Goal: Information Seeking & Learning: Learn about a topic

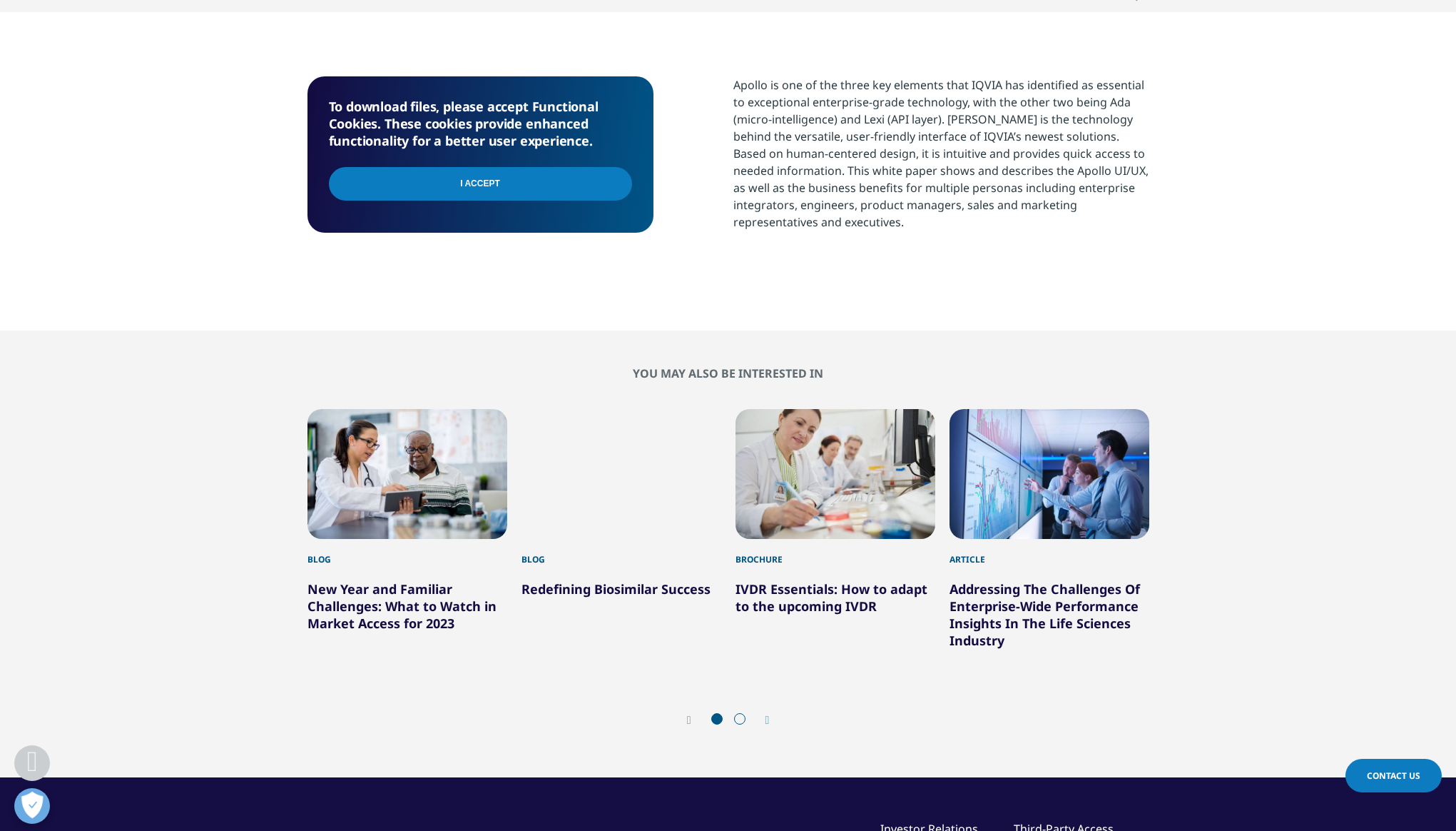
scroll to position [482, 0]
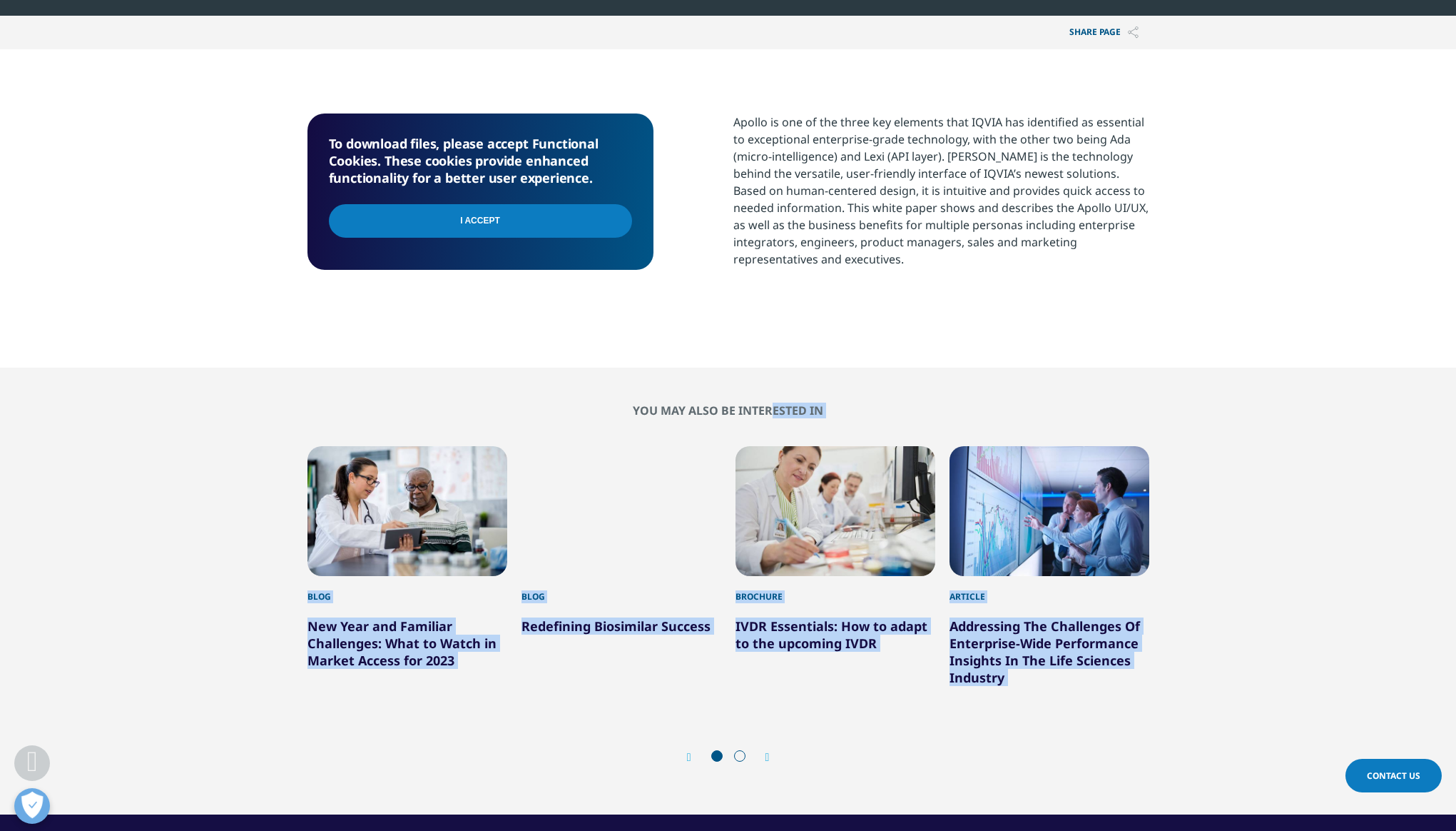
drag, startPoint x: 270, startPoint y: 411, endPoint x: 1229, endPoint y: 620, distance: 981.5
click at [1229, 620] on div "You may also be interested in Blog New Year and Familiar Challenges: What to Wa…" at bounding box center [728, 591] width 1413 height 376
click at [1229, 622] on div "You may also be interested in Blog New Year and Familiar Challenges: What to Wa…" at bounding box center [728, 591] width 1413 height 376
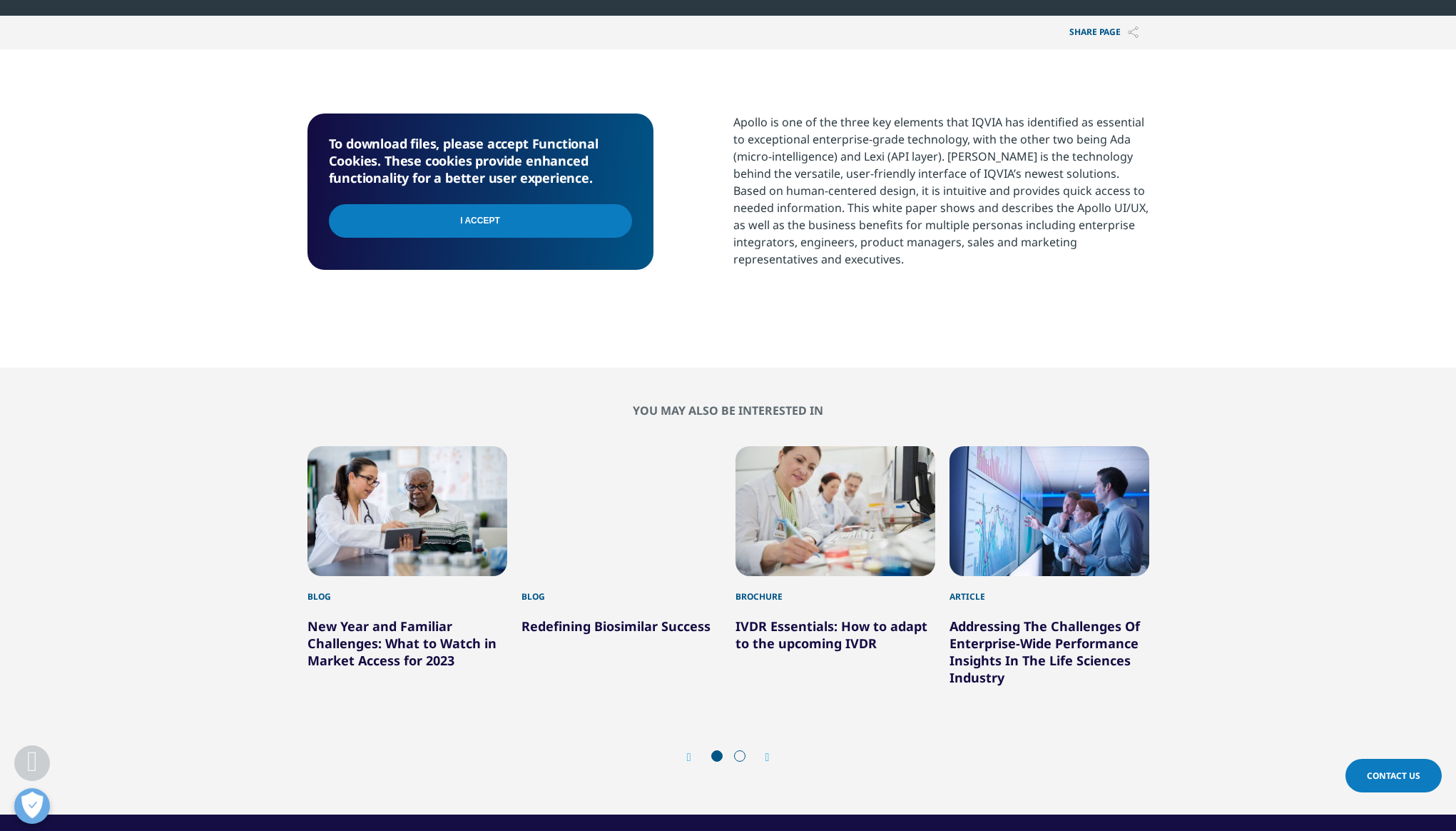
click at [770, 759] on icon "Next slide" at bounding box center [768, 757] width 4 height 11
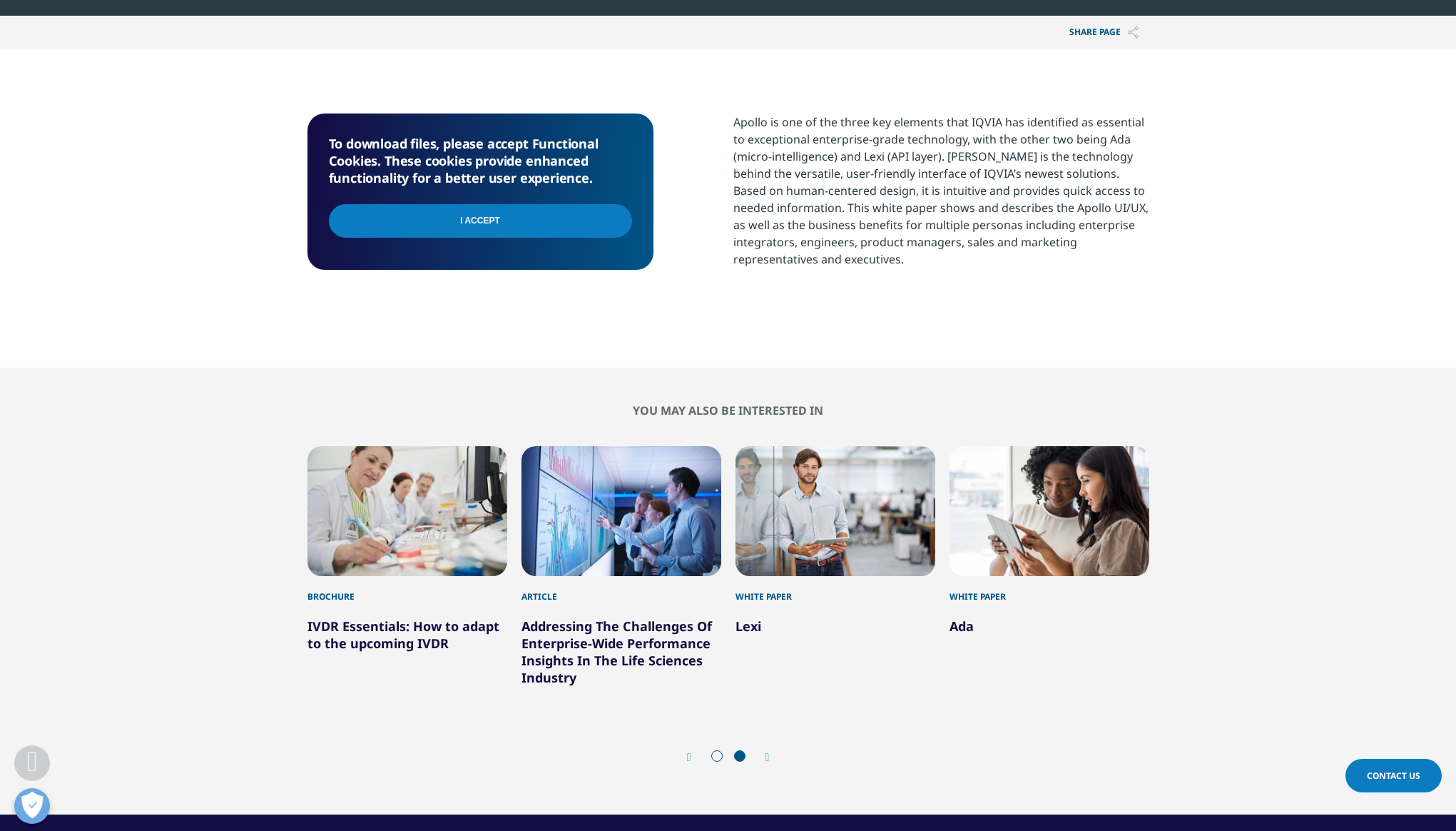
click at [768, 754] on icon "Next slide" at bounding box center [768, 757] width 4 height 11
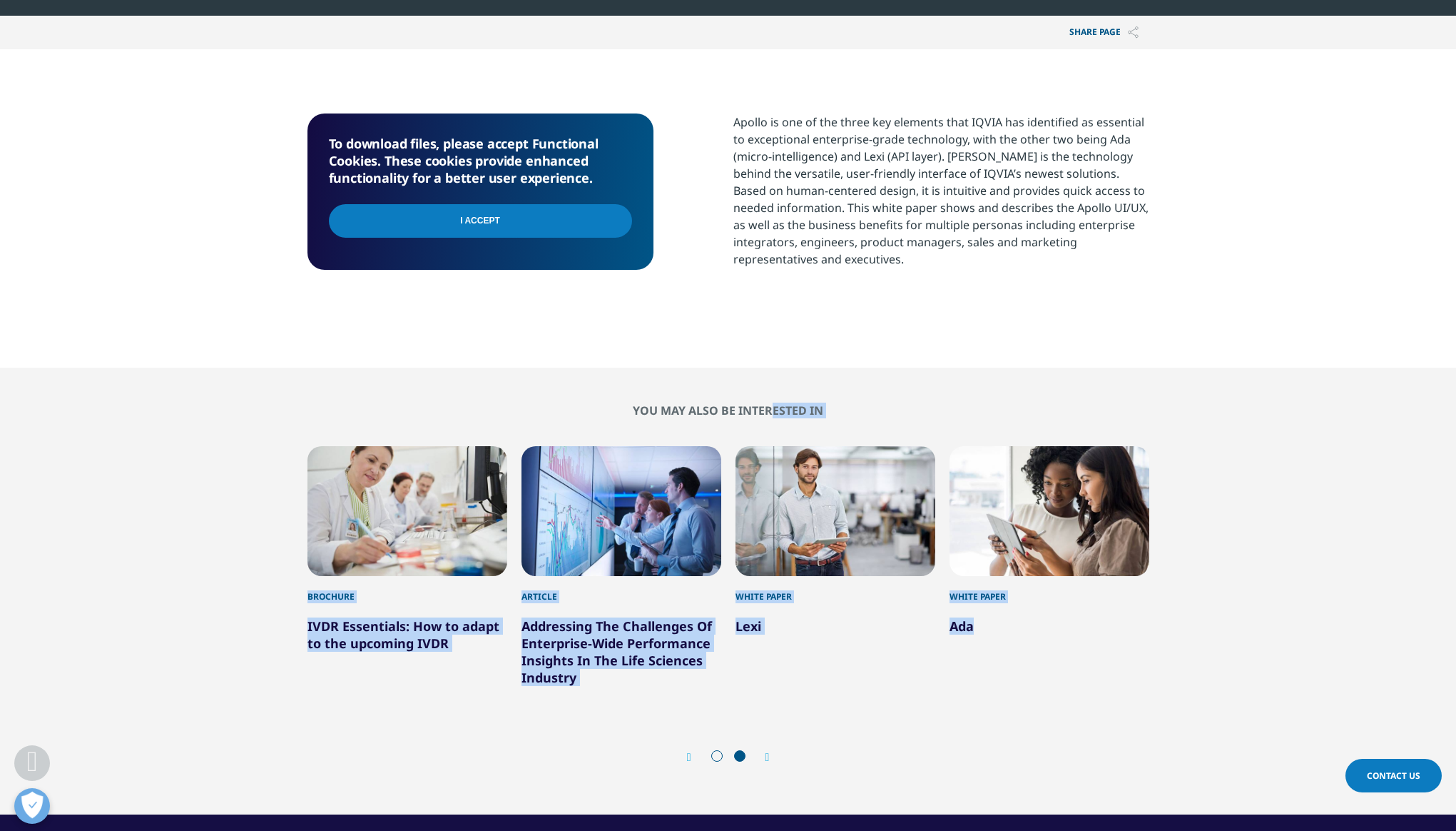
drag, startPoint x: 635, startPoint y: 407, endPoint x: 1012, endPoint y: 672, distance: 460.8
click at [1012, 672] on div "You may also be interested in Blog New Year and Familiar Challenges: What to Wa…" at bounding box center [728, 591] width 842 height 376
click at [1012, 672] on div "White Paper Ada" at bounding box center [1050, 565] width 200 height 239
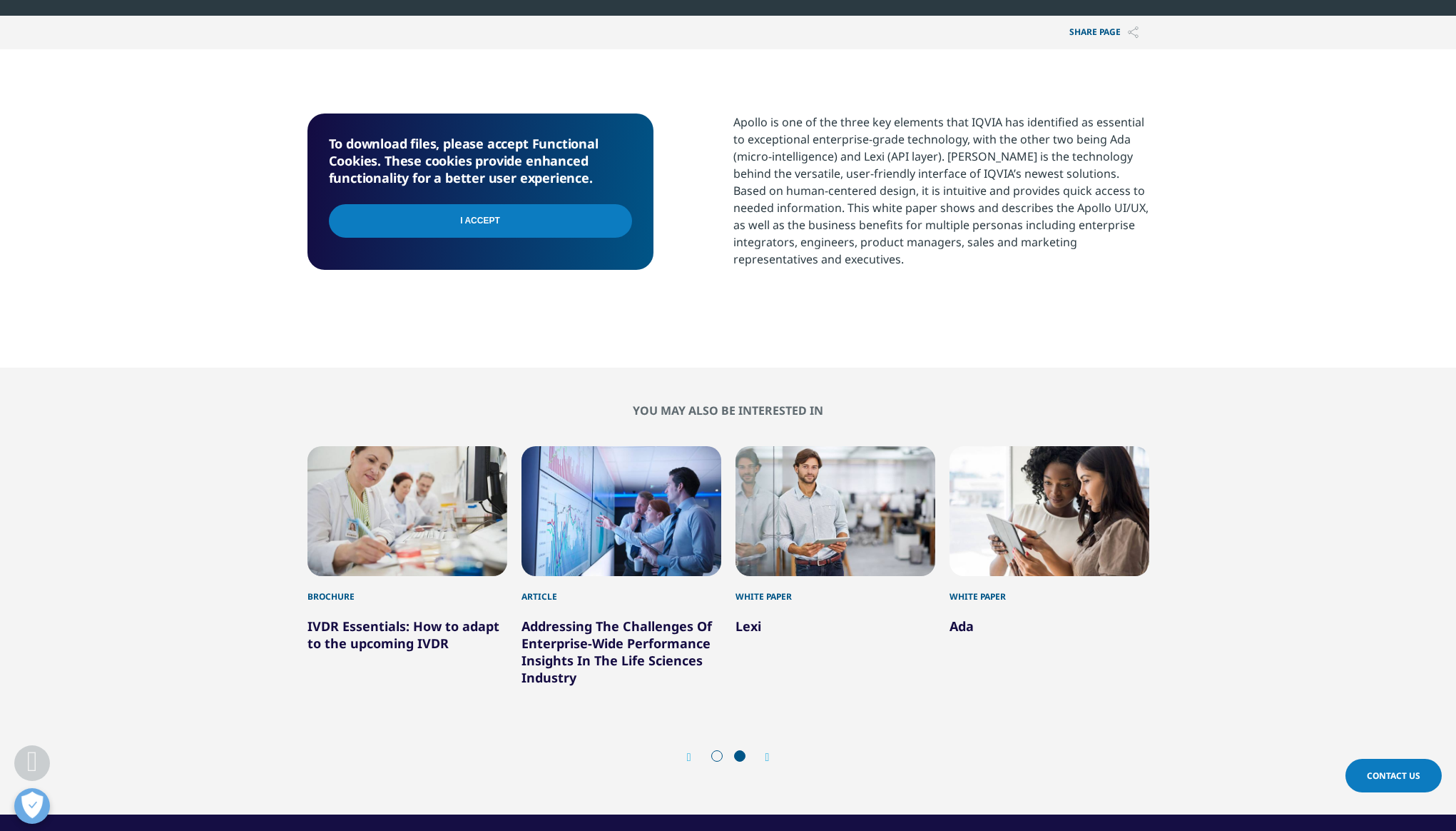
drag, startPoint x: 1308, startPoint y: 654, endPoint x: 1292, endPoint y: 615, distance: 42.2
click at [1308, 654] on div "You may also be interested in Blog New Year and Familiar Challenges: What to Wa…" at bounding box center [728, 591] width 1413 height 376
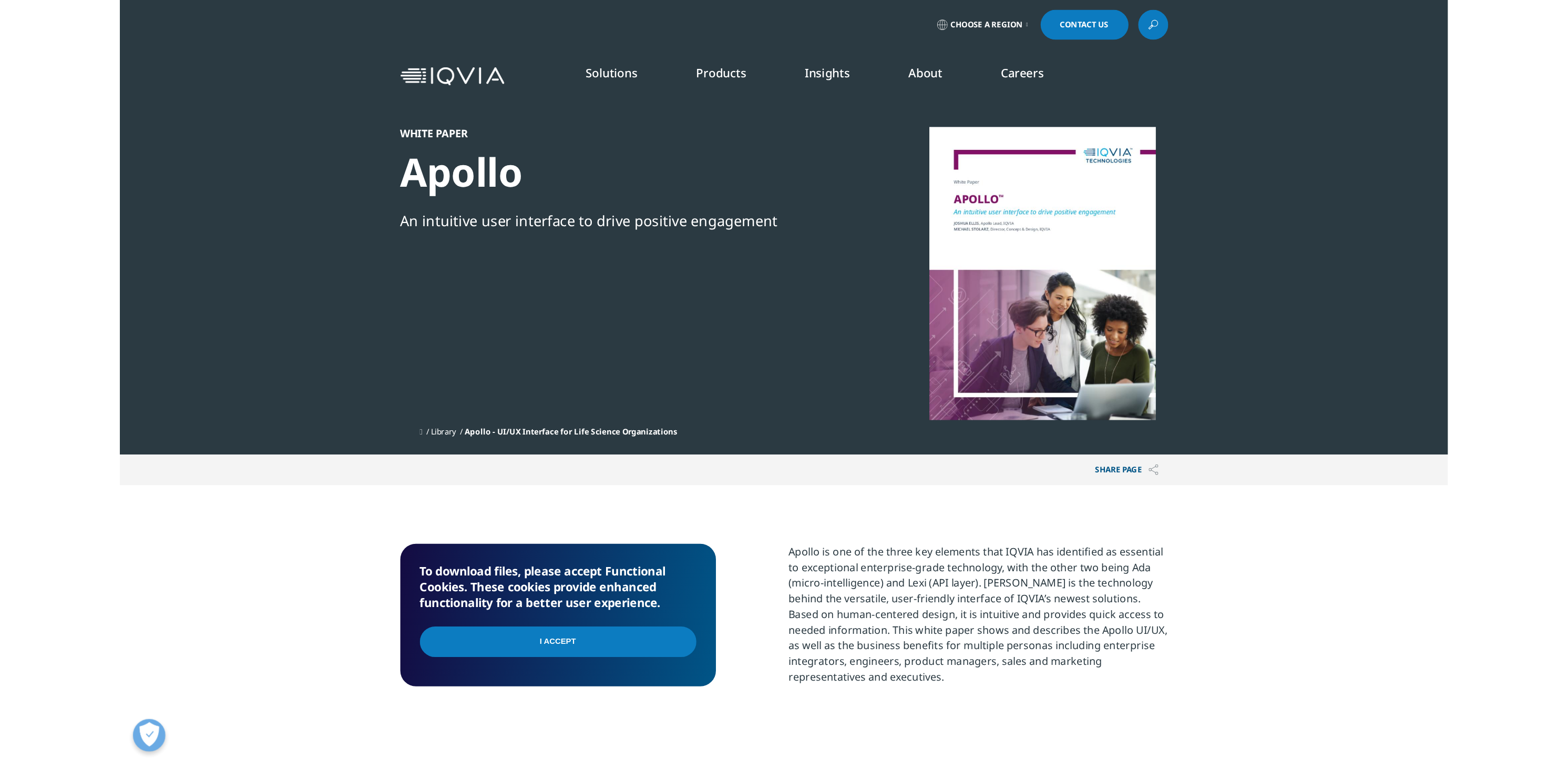
scroll to position [140, 620]
